Goal: Information Seeking & Learning: Compare options

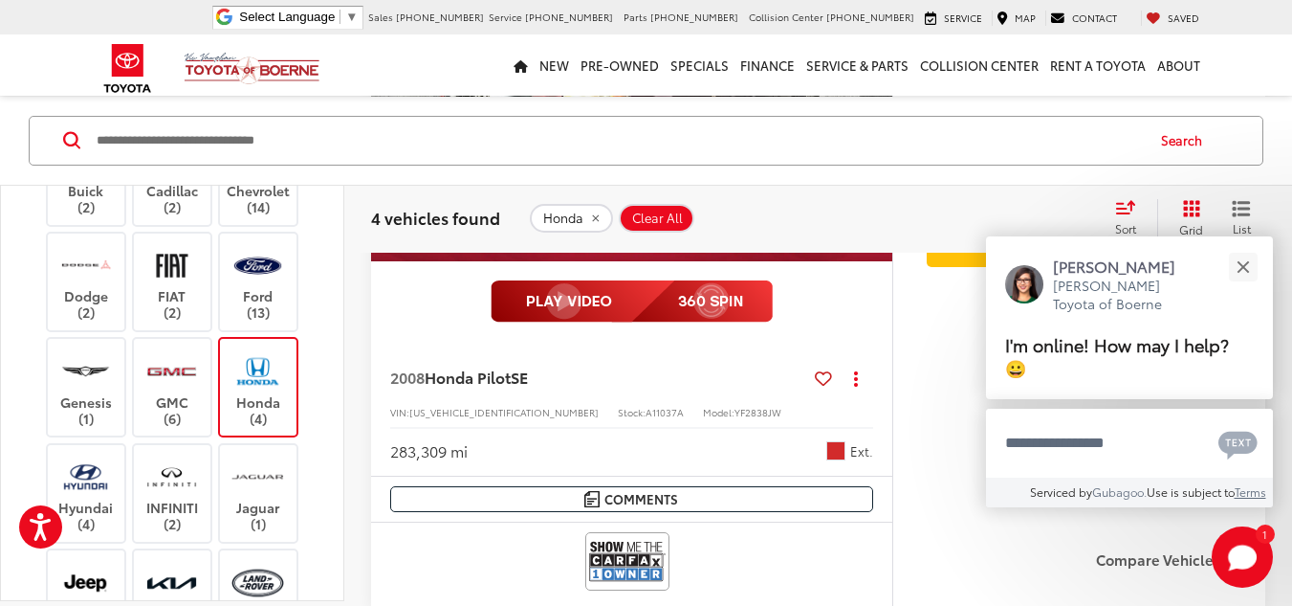
scroll to position [414, 0]
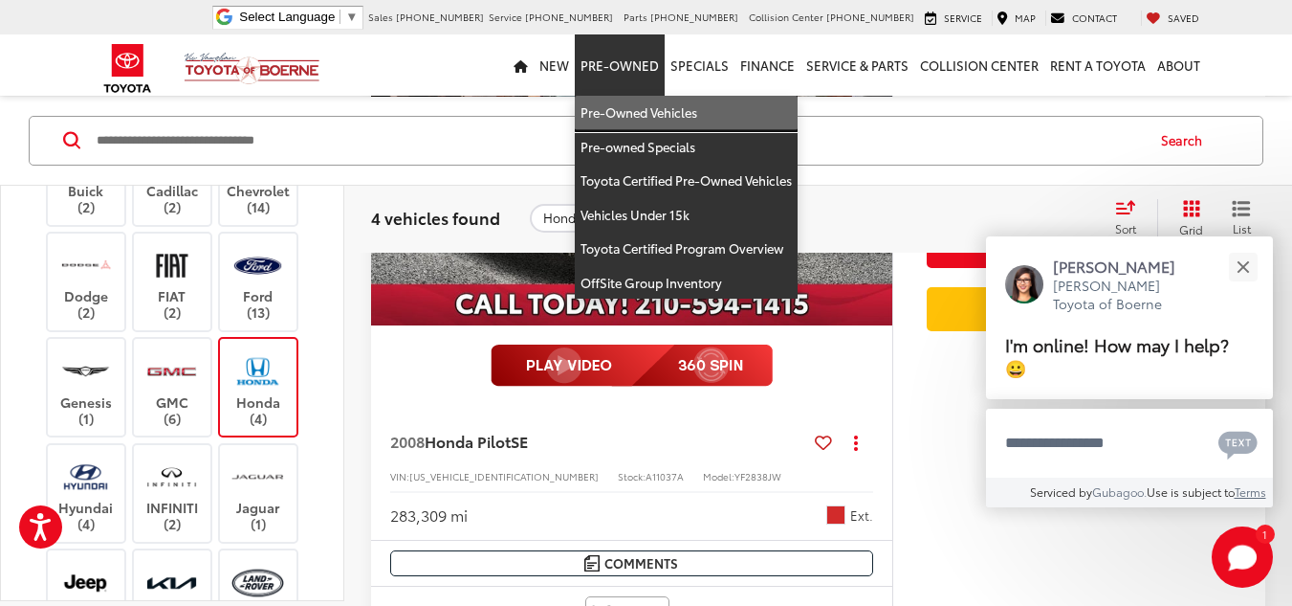
click at [637, 105] on link "Pre-Owned Vehicles" at bounding box center [686, 113] width 223 height 34
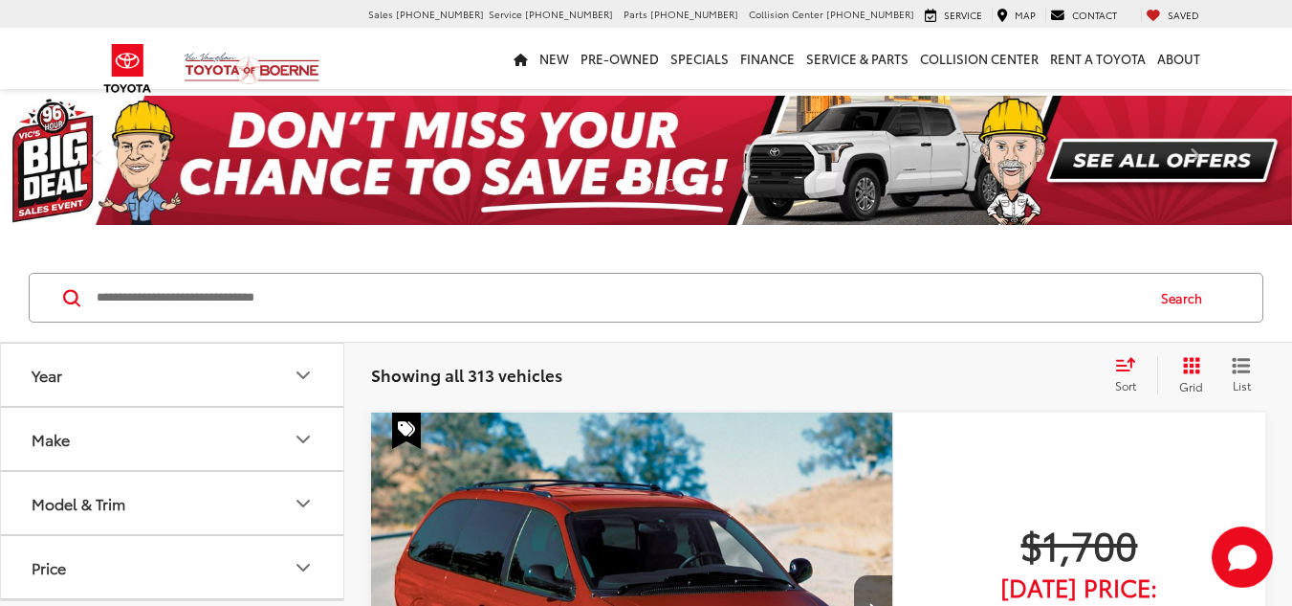
click at [213, 441] on button "Make" at bounding box center [173, 439] width 344 height 62
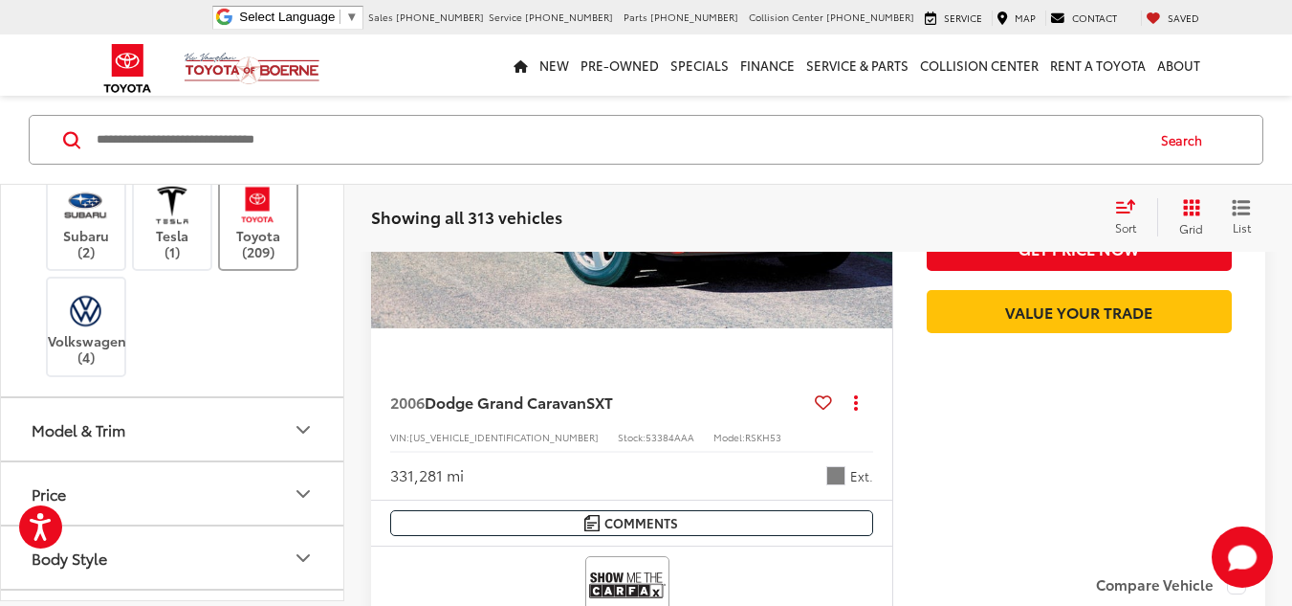
scroll to position [957, 0]
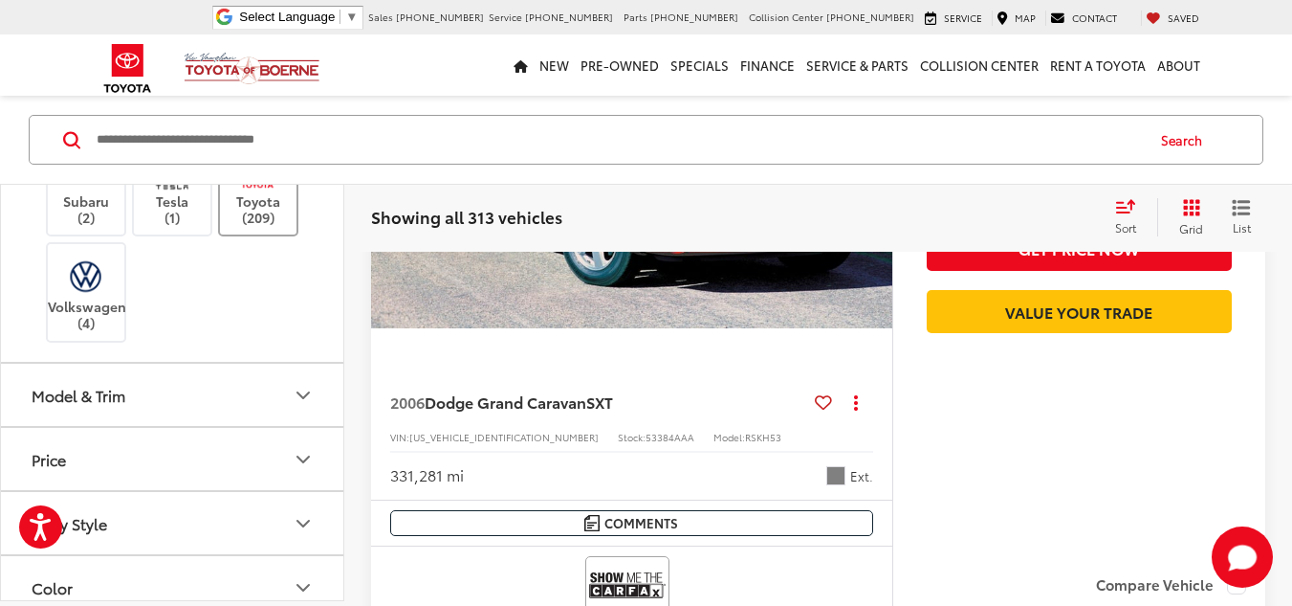
click at [262, 225] on label "Toyota (209)" at bounding box center [258, 185] width 77 height 77
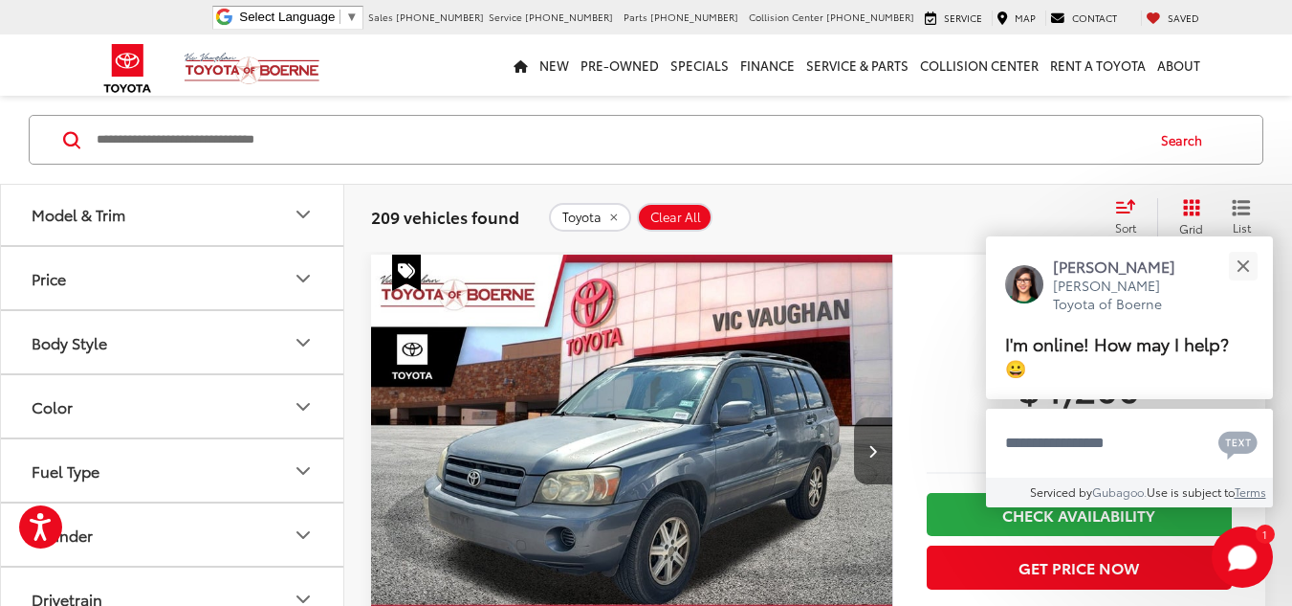
scroll to position [1148, 0]
click at [194, 241] on button "Model & Trim" at bounding box center [173, 210] width 344 height 62
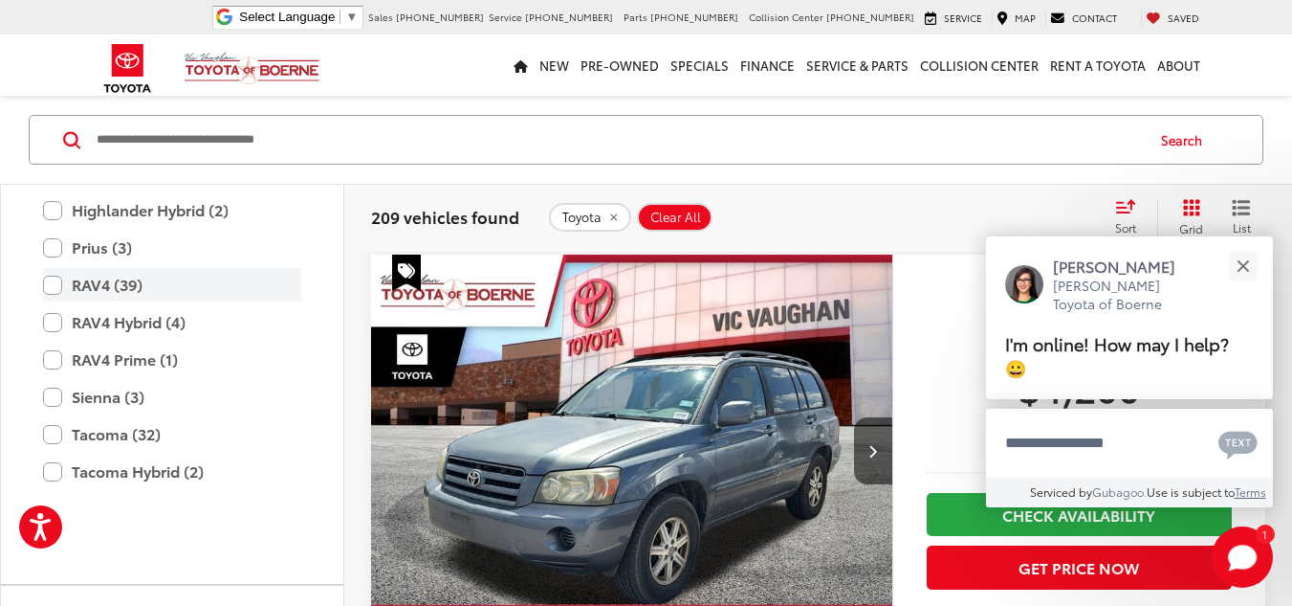
scroll to position [1722, 0]
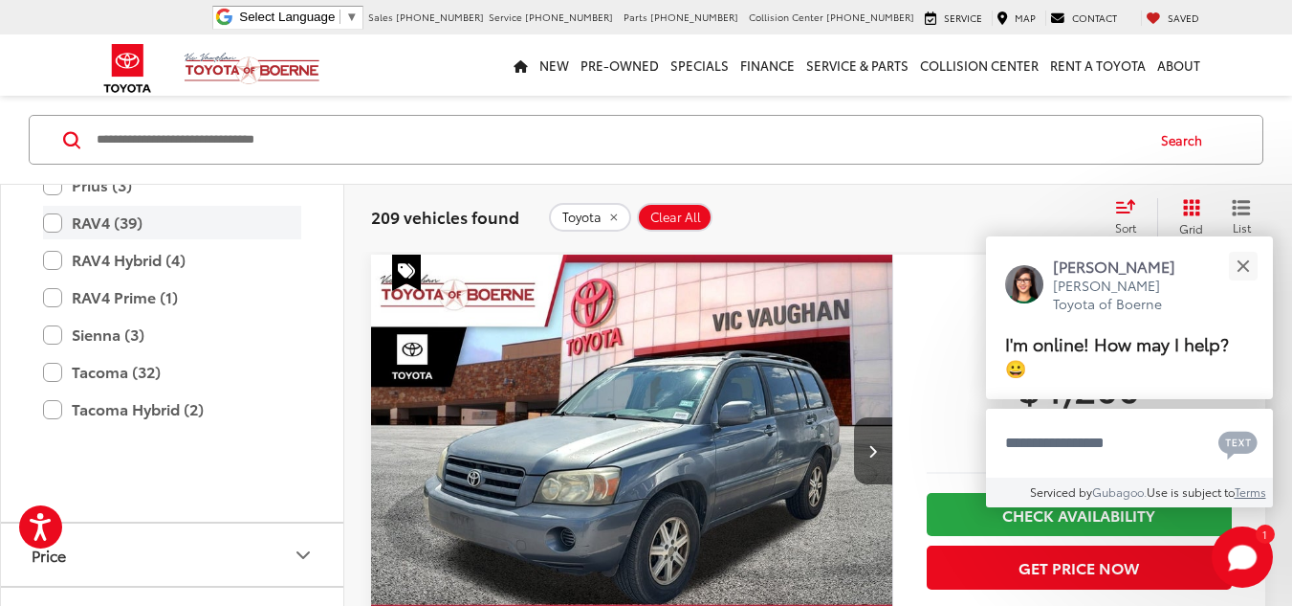
click at [49, 239] on label "RAV4 (39)" at bounding box center [172, 222] width 258 height 33
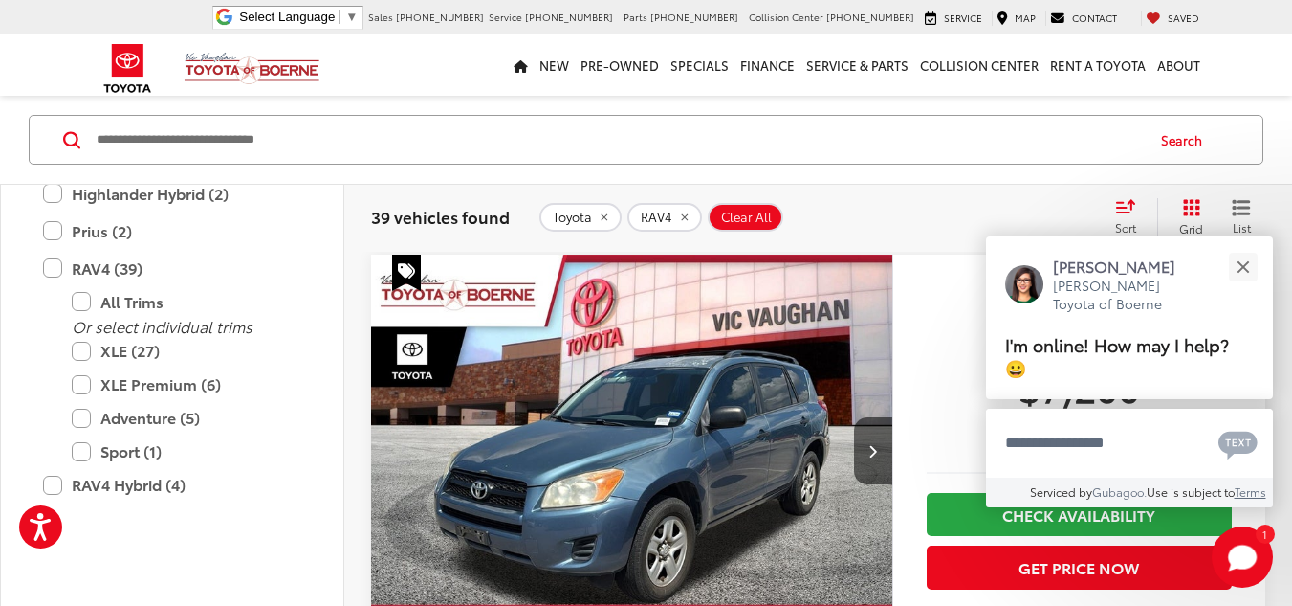
click at [971, 169] on div "Search" at bounding box center [646, 140] width 1292 height 89
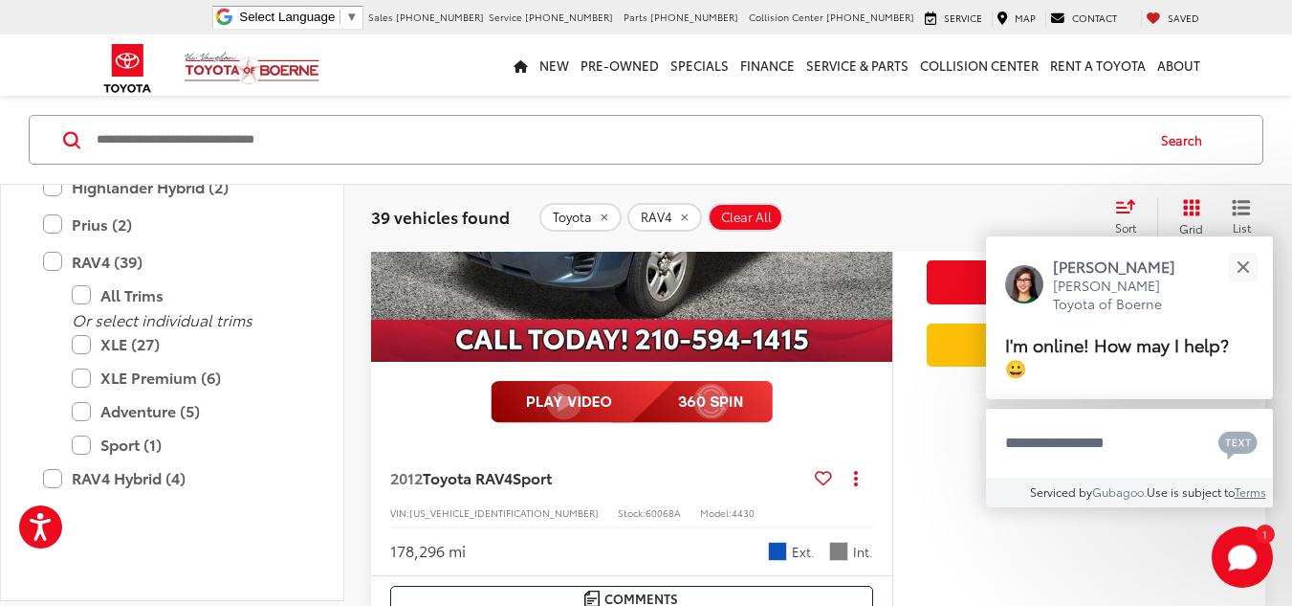
scroll to position [445, 0]
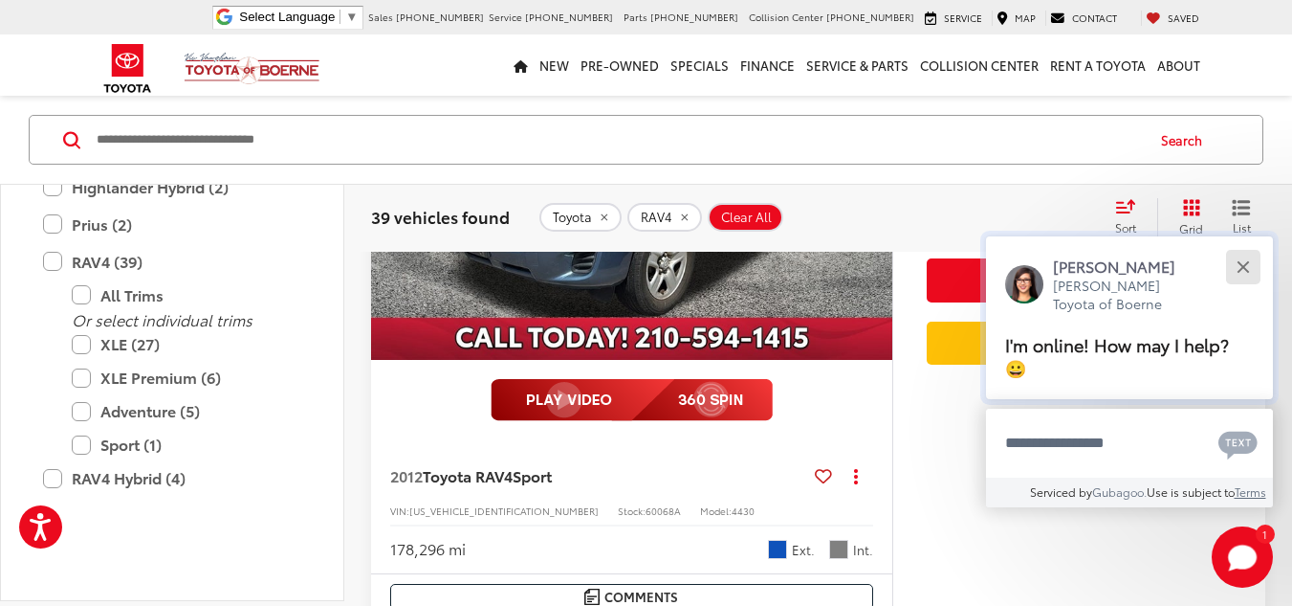
click at [1243, 259] on button "Close" at bounding box center [1243, 266] width 41 height 41
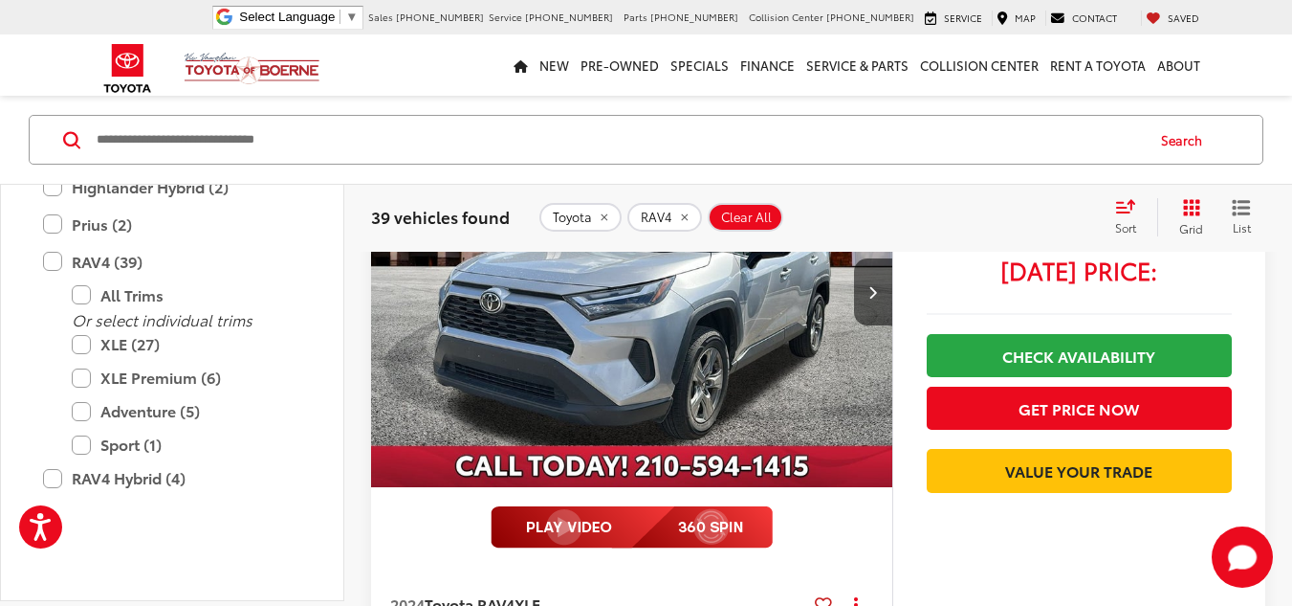
scroll to position [7141, 0]
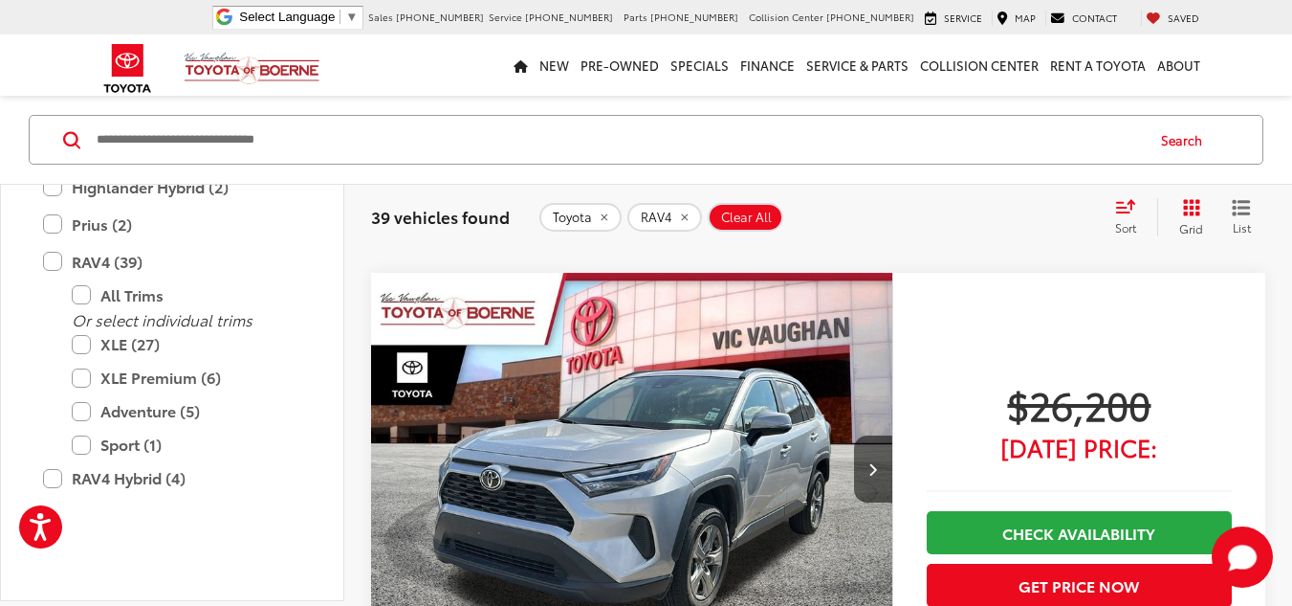
click at [632, 138] on input "Search by Make, Model, or Keyword" at bounding box center [619, 140] width 1048 height 46
type input "******"
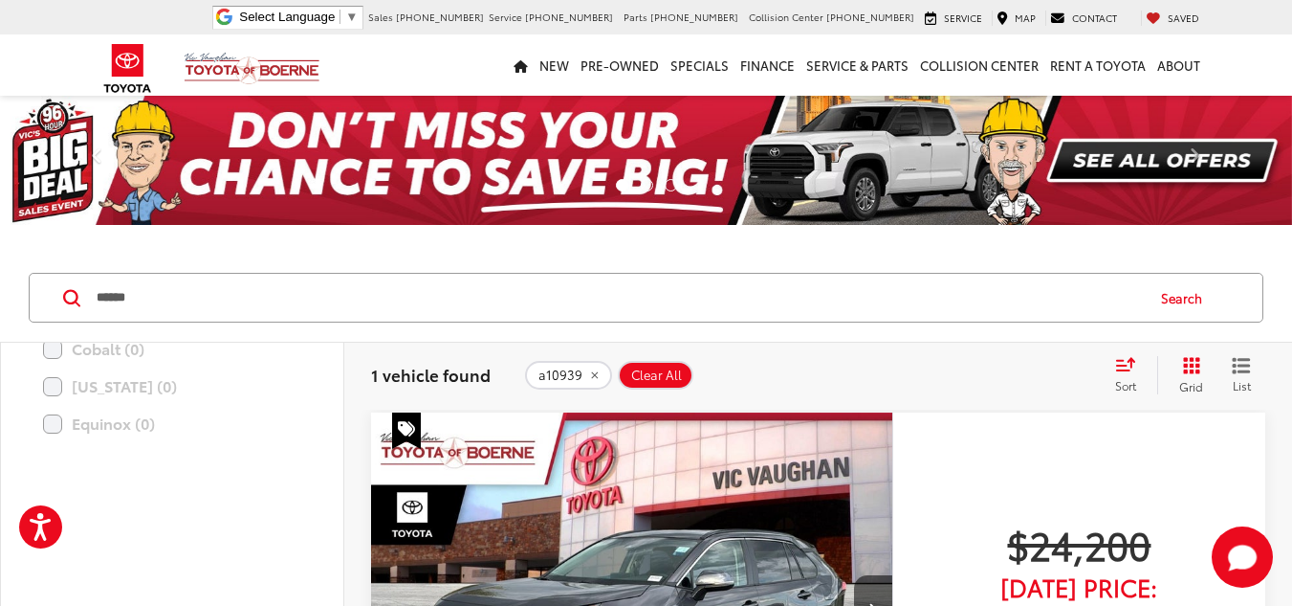
click at [653, 367] on span "Clear All" at bounding box center [656, 374] width 51 height 15
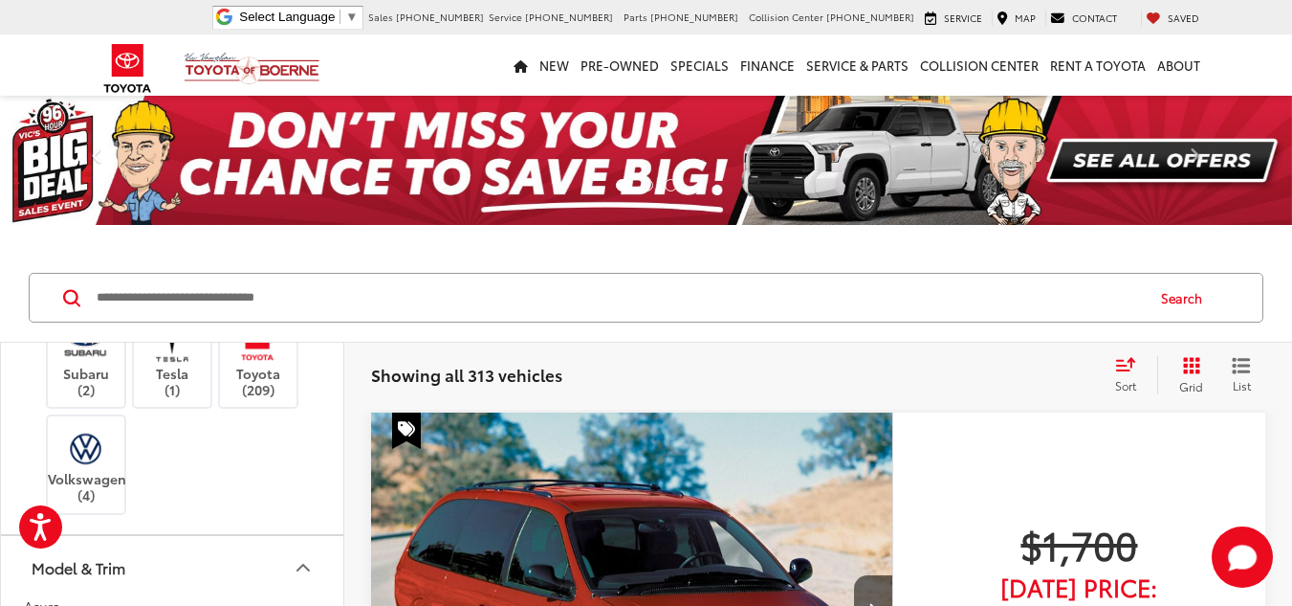
scroll to position [957, 0]
click at [260, 357] on img at bounding box center [257, 334] width 53 height 45
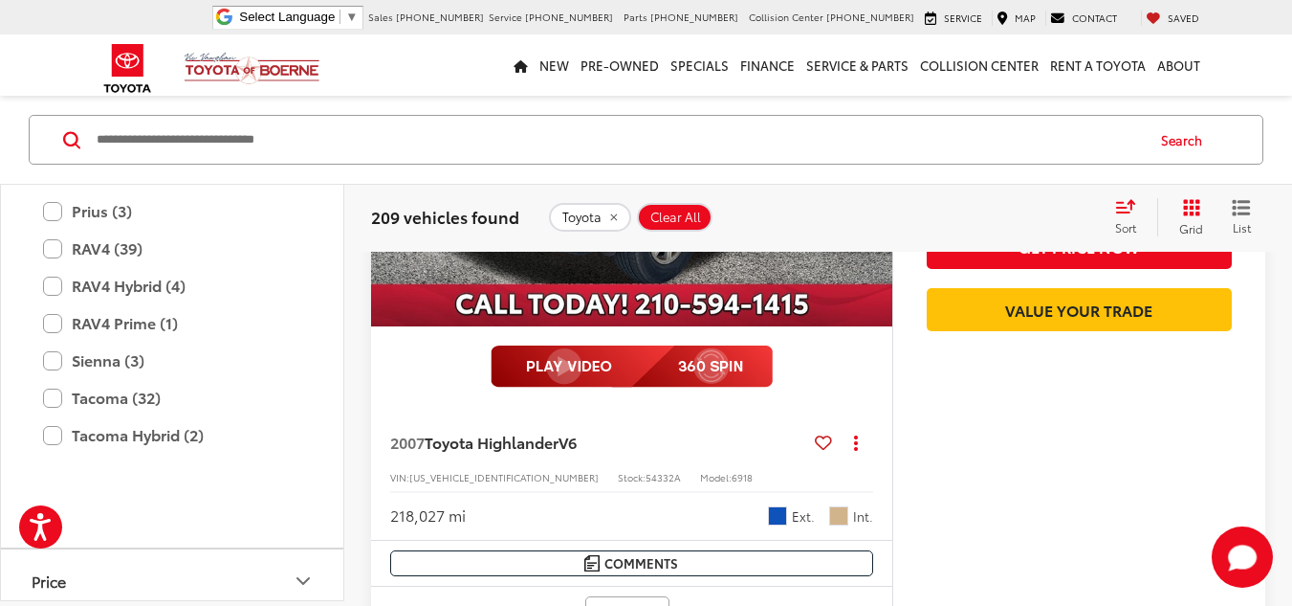
scroll to position [1722, 0]
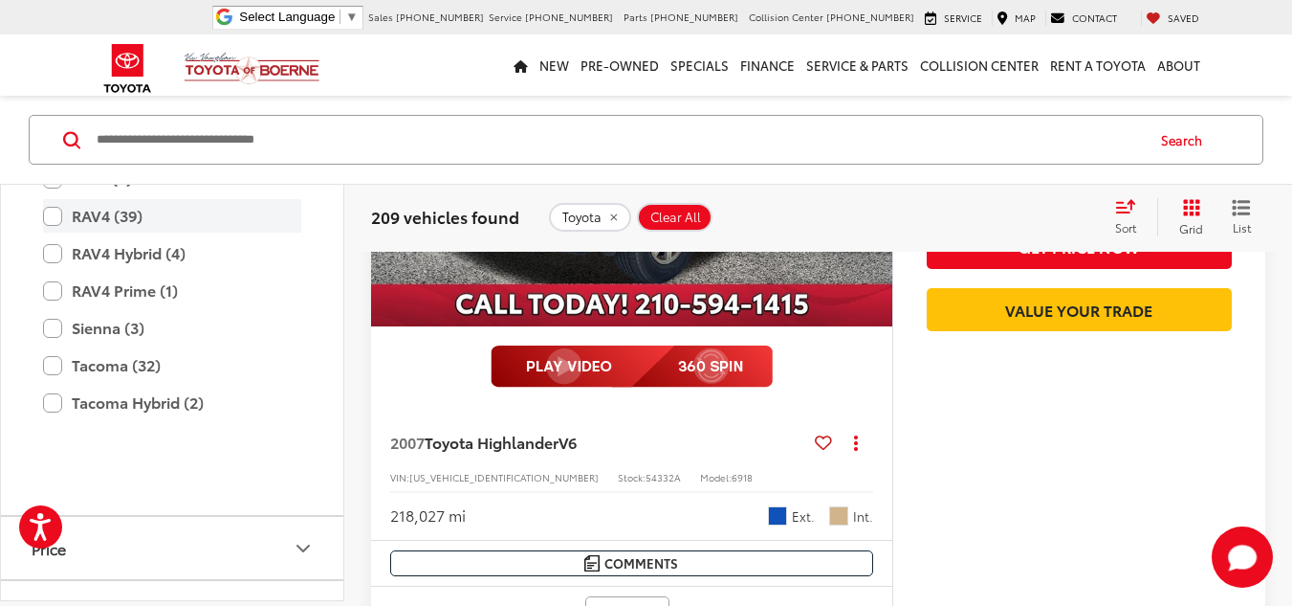
click at [51, 232] on label "RAV4 (39)" at bounding box center [172, 215] width 258 height 33
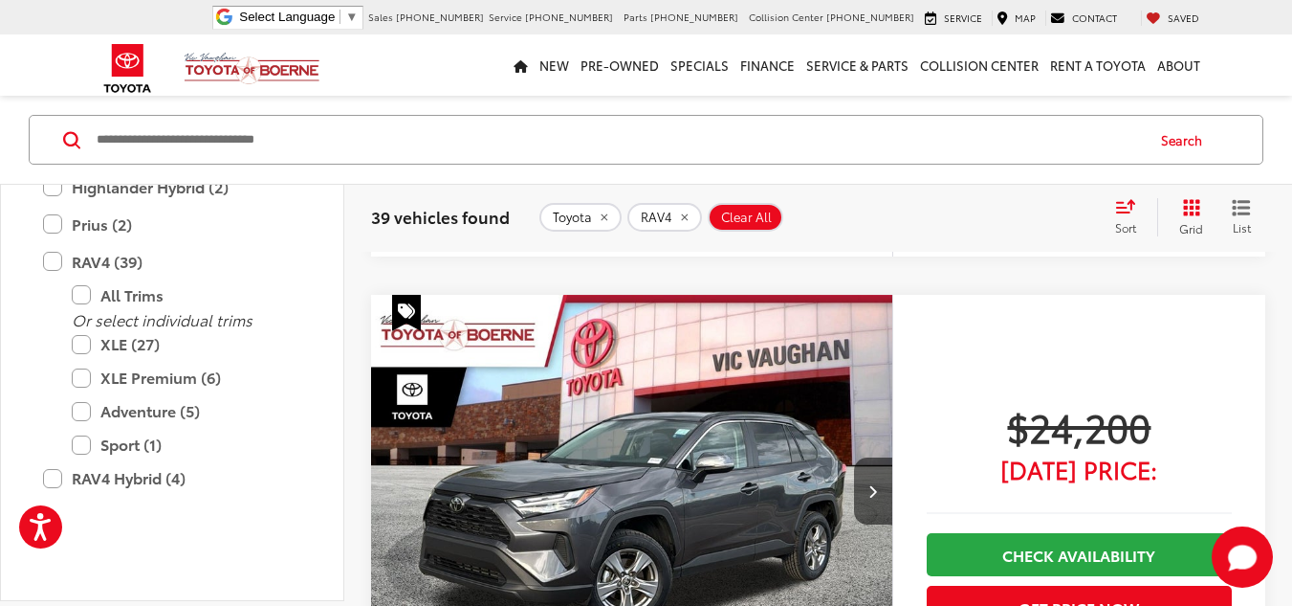
scroll to position [3219, 0]
